Goal: Task Accomplishment & Management: Manage account settings

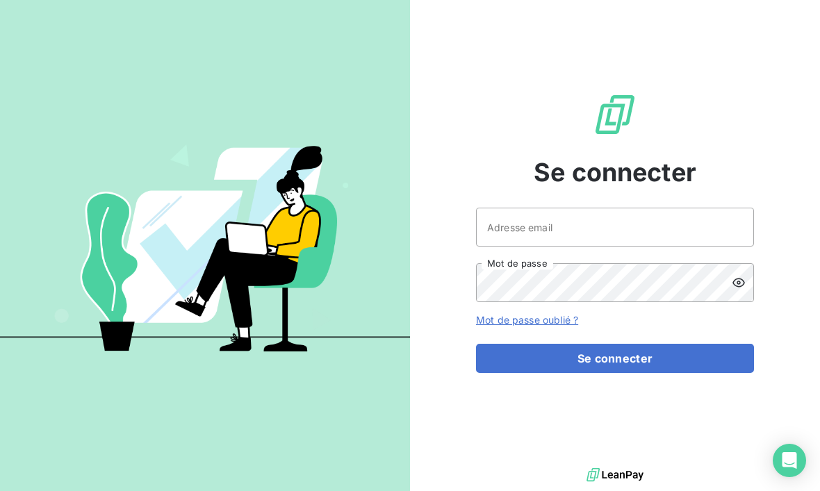
click at [637, 373] on button "Se connecter" at bounding box center [615, 358] width 278 height 29
click at [651, 373] on button "Se connecter" at bounding box center [615, 358] width 278 height 29
click at [639, 373] on button "Se connecter" at bounding box center [615, 358] width 278 height 29
click at [642, 373] on button "Se connecter" at bounding box center [615, 358] width 278 height 29
click at [639, 373] on button "Se connecter" at bounding box center [615, 358] width 278 height 29
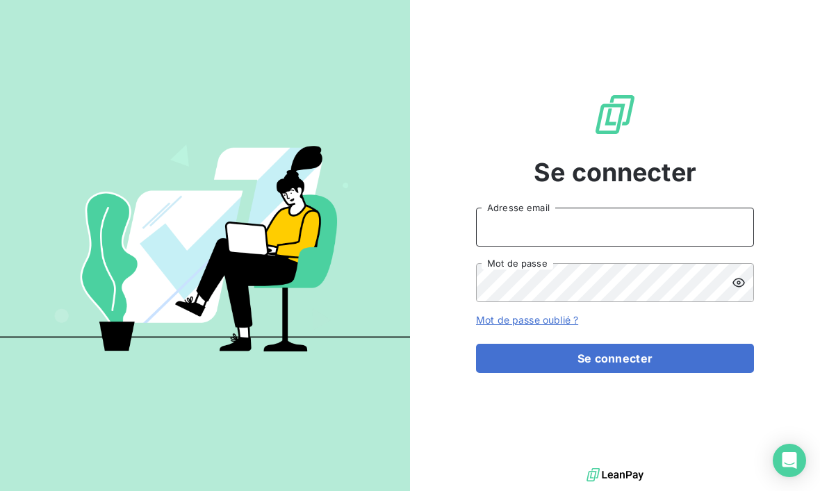
click at [549, 247] on input "Adresse email" at bounding box center [615, 227] width 278 height 39
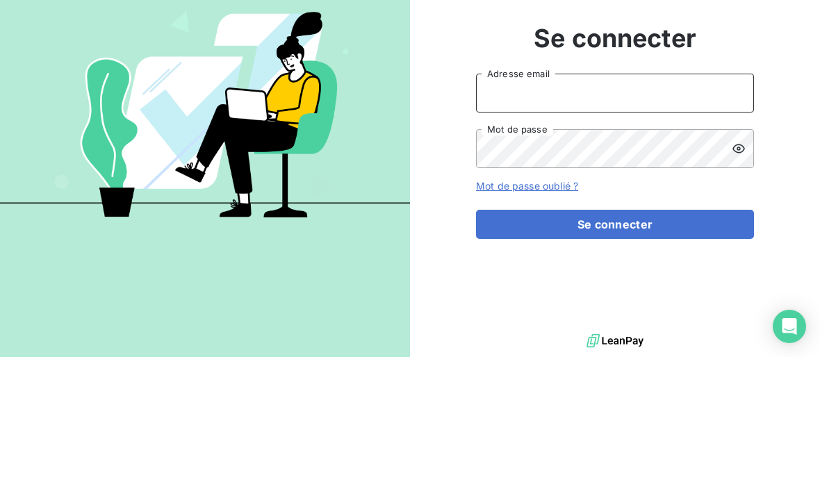
type input "[EMAIL_ADDRESS][DOMAIN_NAME]"
click at [615, 344] on button "Se connecter" at bounding box center [615, 358] width 278 height 29
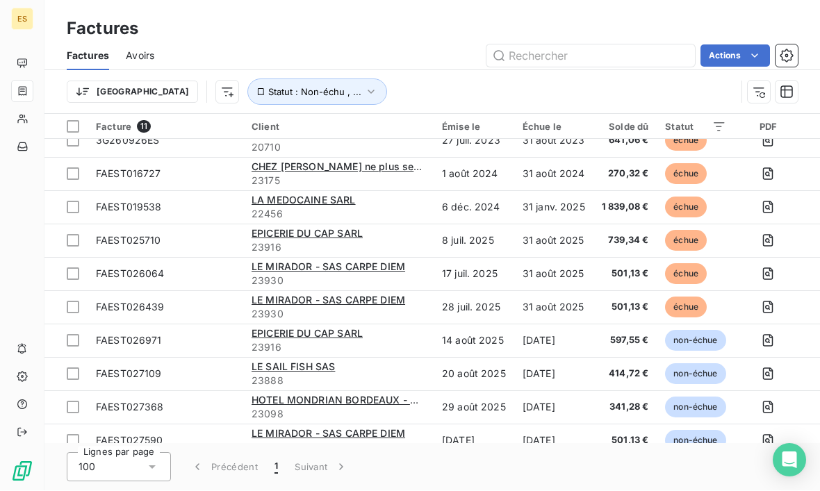
scroll to position [15, 0]
click at [364, 85] on icon "button" at bounding box center [371, 92] width 14 height 14
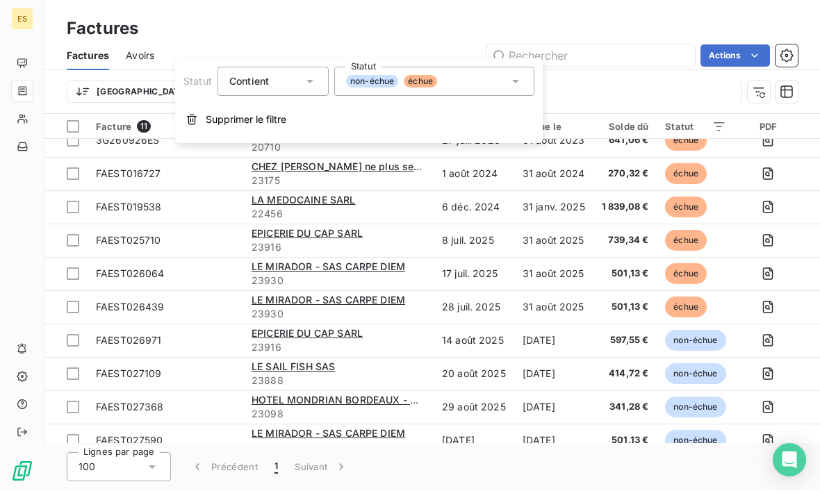
click at [417, 85] on span "échue" at bounding box center [420, 82] width 33 height 13
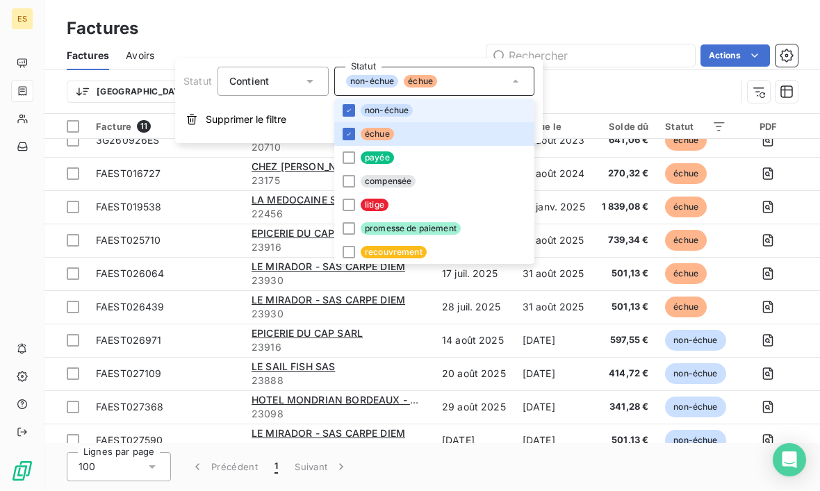
click at [348, 133] on icon at bounding box center [349, 135] width 8 height 8
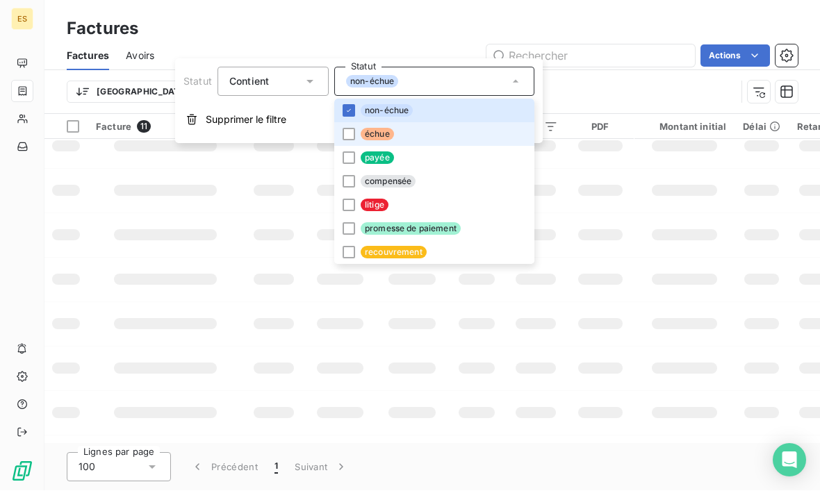
scroll to position [0, 0]
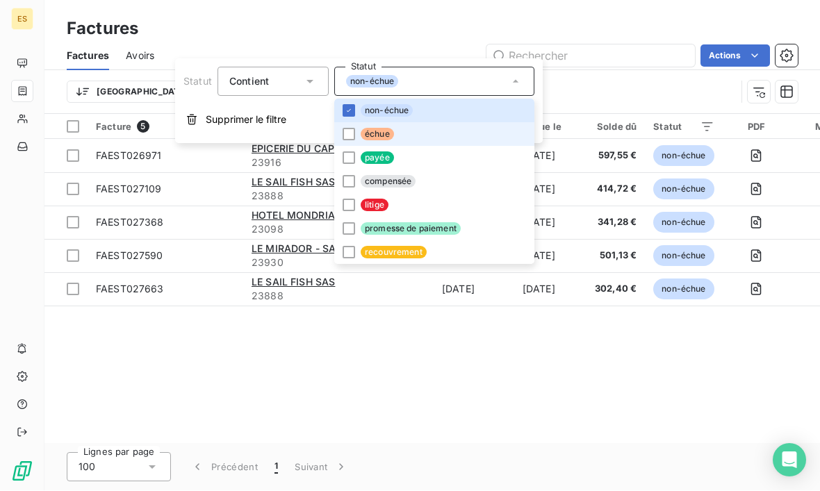
click at [352, 136] on div at bounding box center [349, 135] width 13 height 13
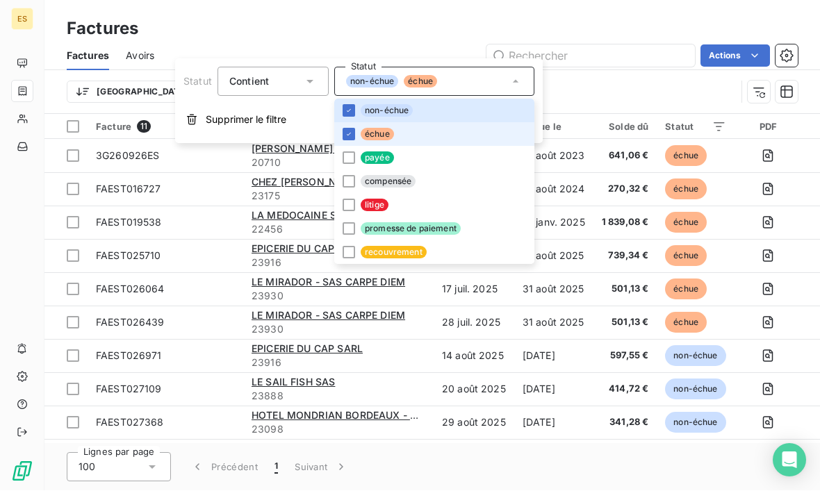
click at [438, 133] on li "échue" at bounding box center [434, 135] width 200 height 24
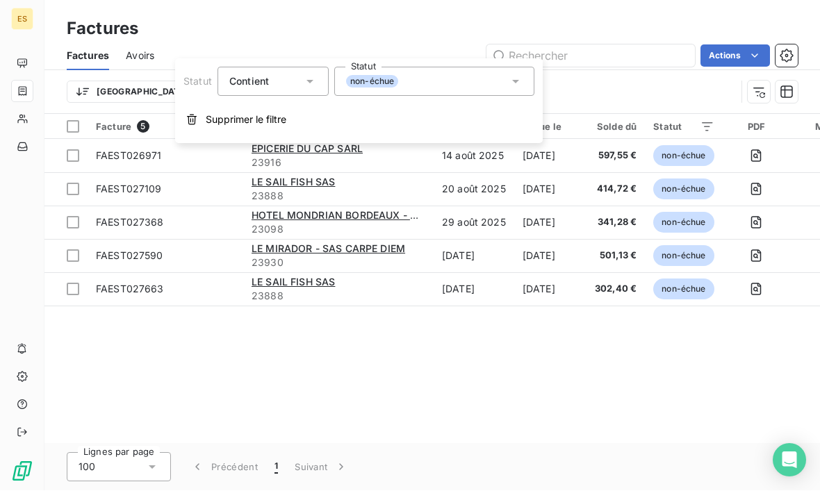
click at [410, 346] on div "Facture 5 Client Émise le Échue le Solde dû Statut PDF Montant initial Délai Re…" at bounding box center [431, 279] width 775 height 329
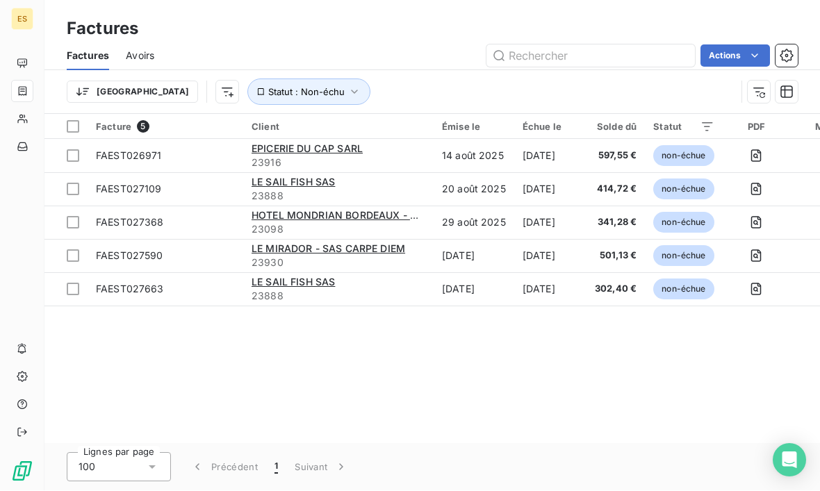
click at [347, 85] on icon "button" at bounding box center [354, 92] width 14 height 14
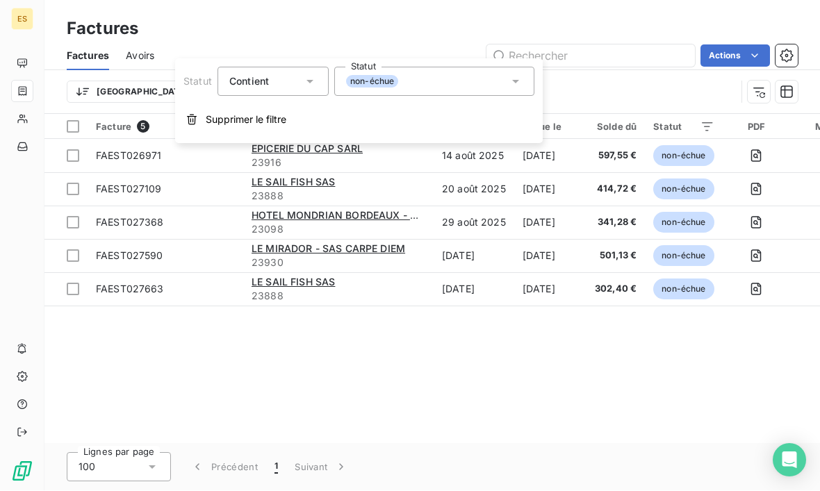
click at [516, 81] on icon at bounding box center [515, 82] width 7 height 3
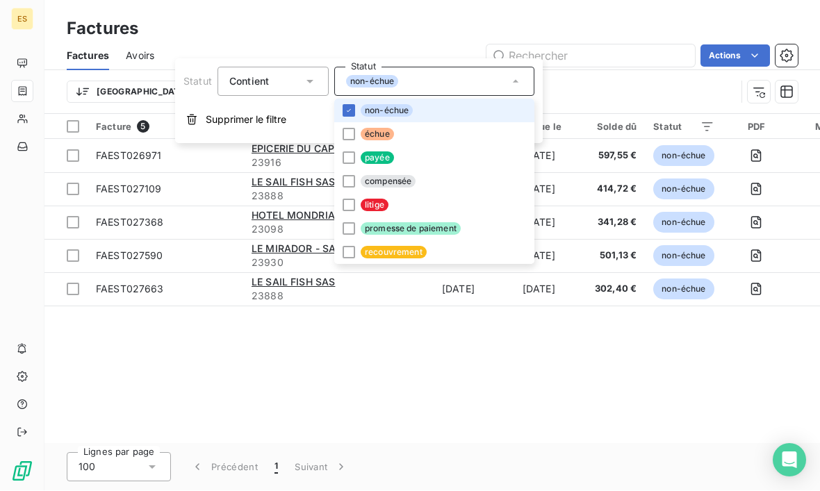
click at [413, 133] on li "échue" at bounding box center [434, 135] width 200 height 24
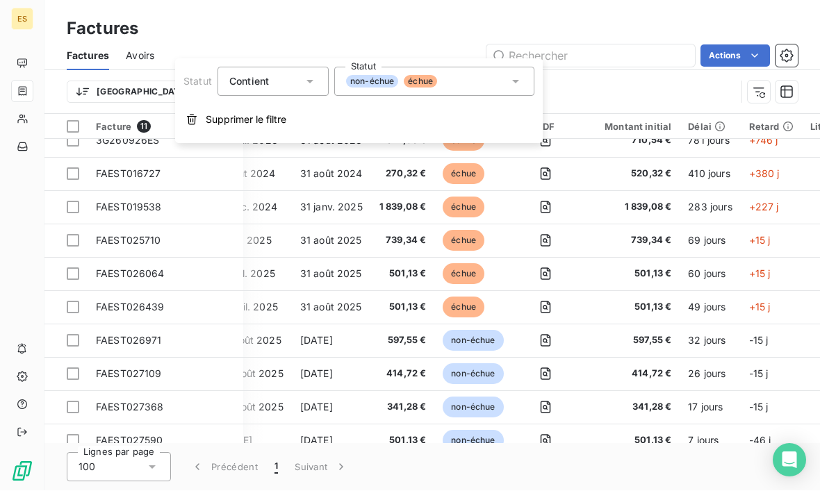
scroll to position [15, 223]
